Goal: Task Accomplishment & Management: Use online tool/utility

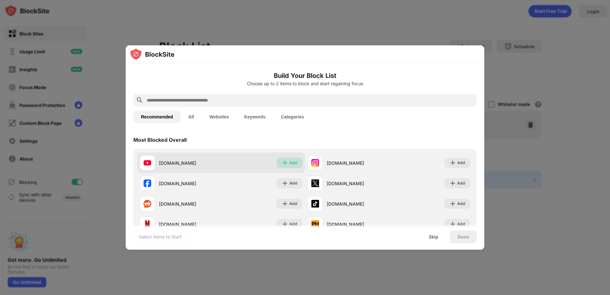
click at [292, 161] on div "Add" at bounding box center [293, 163] width 8 height 6
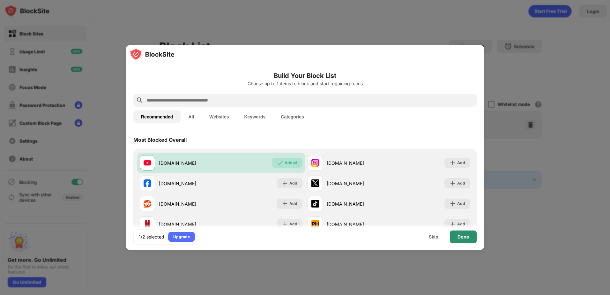
click at [459, 237] on div "Done" at bounding box center [463, 236] width 11 height 5
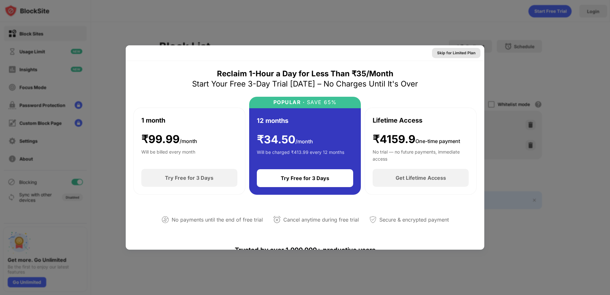
click at [444, 54] on div "Skip for Limited Plan" at bounding box center [456, 53] width 38 height 6
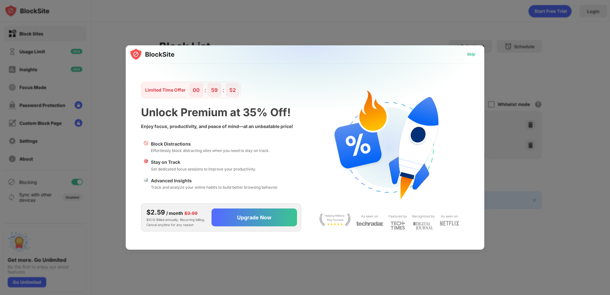
click at [470, 54] on div "Skip" at bounding box center [471, 54] width 8 height 6
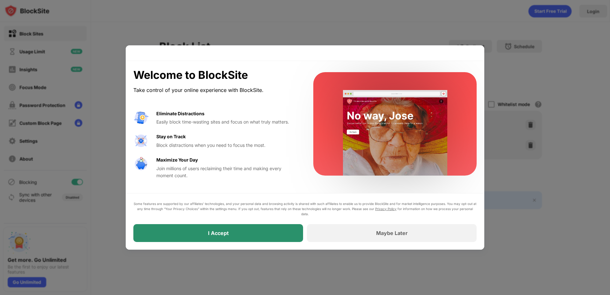
click at [201, 235] on div "I Accept" at bounding box center [218, 233] width 170 height 18
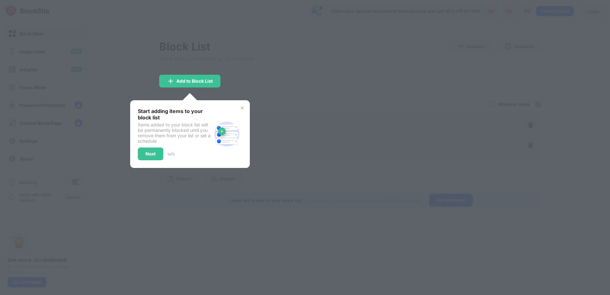
click at [241, 107] on img at bounding box center [242, 107] width 5 height 5
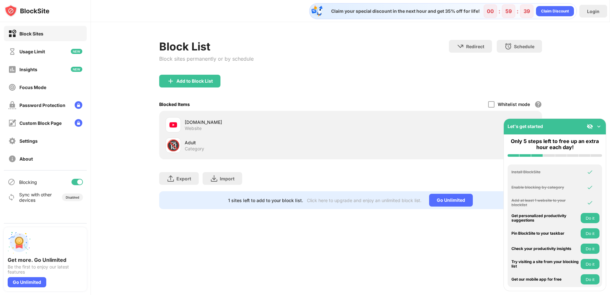
click at [599, 123] on img at bounding box center [599, 126] width 6 height 6
